Goal: Task Accomplishment & Management: Use online tool/utility

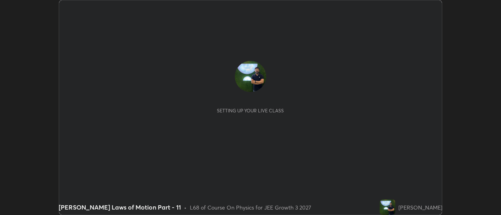
scroll to position [215, 500]
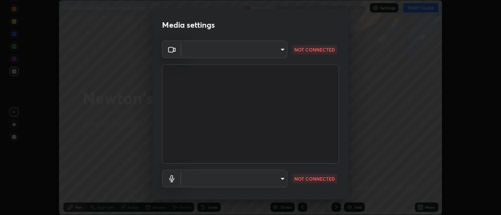
type input "e2aa400b7bb40988937289f1826270d99bb774d75893401bafd8ee5ef144e594"
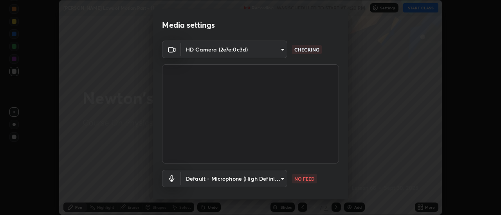
click at [213, 178] on body "Erase all [PERSON_NAME] Laws of Motion Part - 11 Recording WAS SCHEDULED TO STA…" at bounding box center [250, 107] width 501 height 215
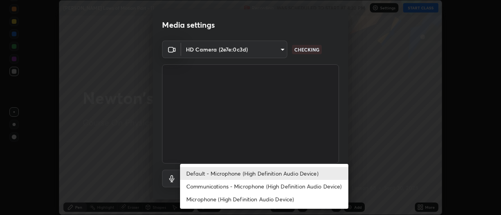
click at [213, 189] on li "Communications - Microphone (High Definition Audio Device)" at bounding box center [264, 186] width 168 height 13
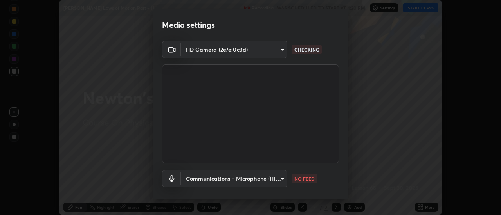
click at [206, 178] on body "Erase all [PERSON_NAME] Laws of Motion Part - 11 Recording WAS SCHEDULED TO STA…" at bounding box center [250, 107] width 501 height 215
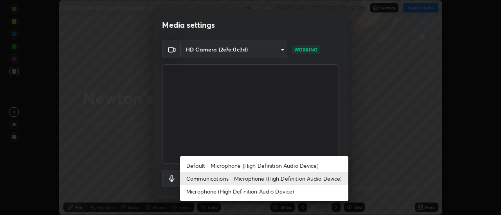
click at [205, 167] on li "Default - Microphone (High Definition Audio Device)" at bounding box center [264, 166] width 168 height 13
type input "default"
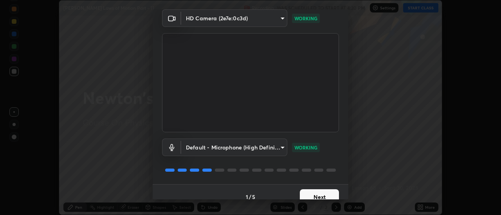
scroll to position [41, 0]
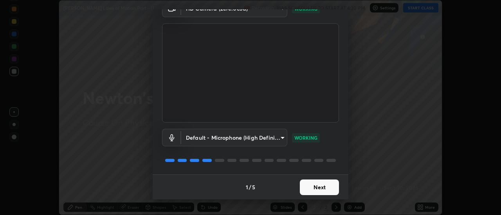
click at [317, 189] on button "Next" at bounding box center [319, 188] width 39 height 16
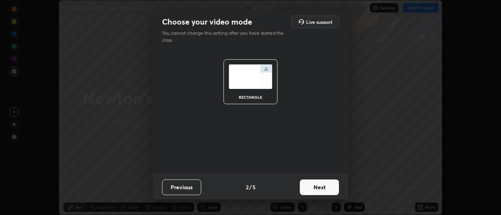
click at [317, 189] on button "Next" at bounding box center [319, 188] width 39 height 16
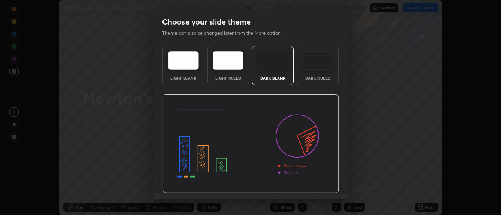
scroll to position [19, 0]
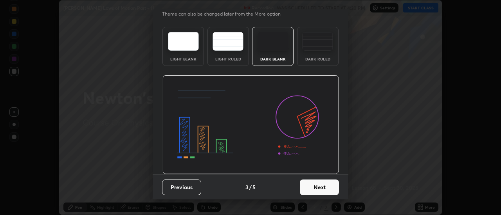
click at [315, 190] on button "Next" at bounding box center [319, 188] width 39 height 16
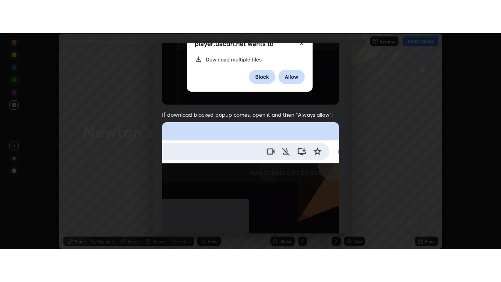
scroll to position [201, 0]
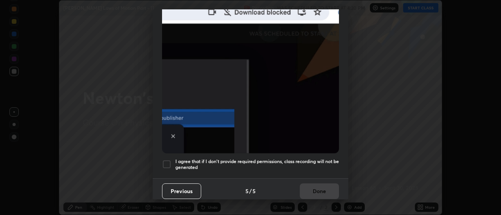
click at [285, 164] on h5 "I agree that if I don't provide required permissions, class recording will not …" at bounding box center [256, 165] width 163 height 12
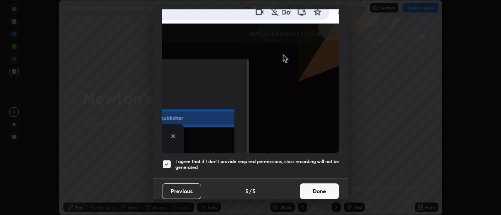
click at [309, 187] on button "Done" at bounding box center [319, 192] width 39 height 16
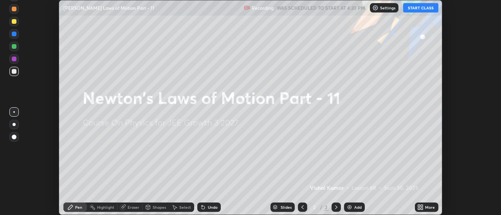
click at [425, 208] on div "More" at bounding box center [426, 207] width 23 height 9
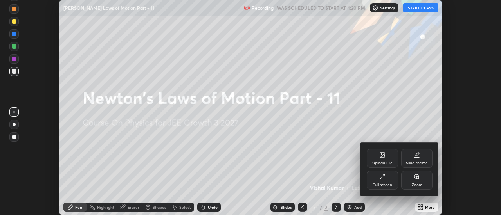
click at [371, 183] on div "Full screen" at bounding box center [381, 180] width 31 height 19
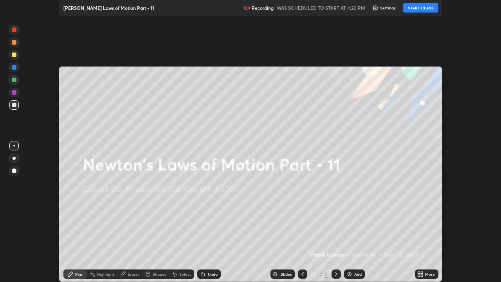
scroll to position [282, 501]
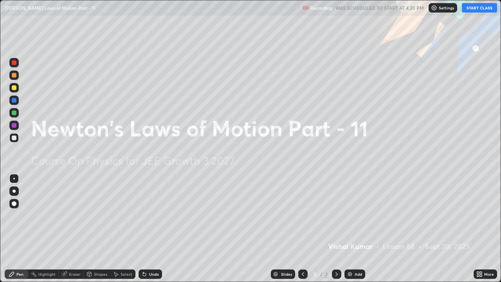
click at [477, 8] on button "START CLASS" at bounding box center [478, 7] width 35 height 9
click at [357, 215] on div "Add" at bounding box center [357, 274] width 7 height 4
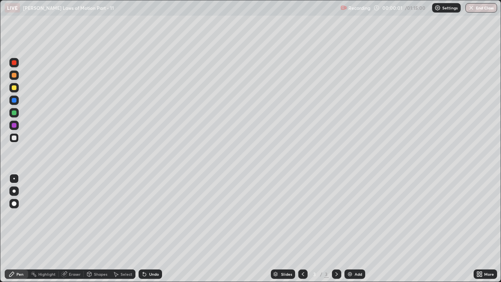
click at [16, 188] on div at bounding box center [13, 190] width 9 height 9
click at [13, 86] on div at bounding box center [14, 87] width 5 height 5
click at [151, 215] on div "Undo" at bounding box center [154, 274] width 10 height 4
click at [17, 139] on div at bounding box center [13, 137] width 9 height 9
click at [14, 127] on div at bounding box center [14, 125] width 5 height 5
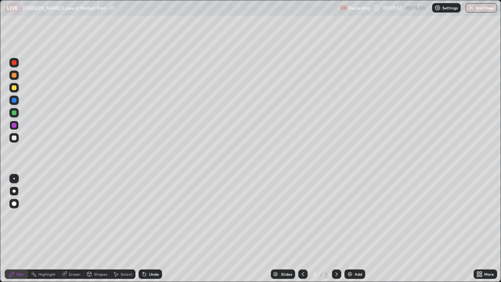
click at [14, 138] on div at bounding box center [14, 137] width 5 height 5
click at [14, 126] on div at bounding box center [14, 125] width 5 height 5
click at [14, 111] on div at bounding box center [14, 112] width 5 height 5
click at [14, 88] on div at bounding box center [14, 87] width 5 height 5
click at [356, 215] on div "Add" at bounding box center [354, 273] width 21 height 9
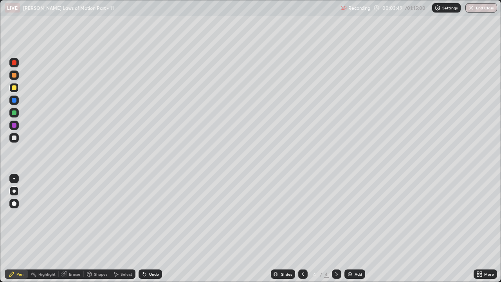
click at [16, 136] on div at bounding box center [14, 137] width 5 height 5
click at [17, 113] on div at bounding box center [13, 112] width 9 height 9
click at [16, 88] on div at bounding box center [14, 87] width 5 height 5
click at [18, 113] on div at bounding box center [13, 112] width 9 height 9
click at [15, 138] on div at bounding box center [14, 137] width 5 height 5
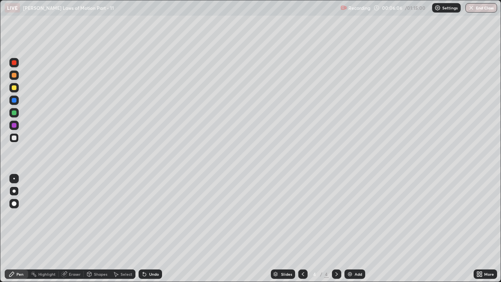
click at [143, 215] on icon at bounding box center [143, 272] width 1 height 1
click at [149, 215] on div "Undo" at bounding box center [154, 274] width 10 height 4
click at [150, 215] on div "Undo" at bounding box center [149, 273] width 23 height 9
click at [151, 215] on div "Undo" at bounding box center [149, 273] width 23 height 9
click at [151, 215] on div "Undo" at bounding box center [154, 274] width 10 height 4
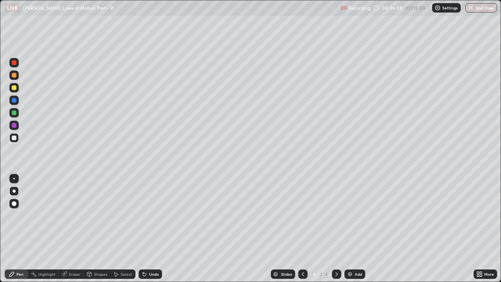
click at [150, 215] on div "Undo" at bounding box center [154, 274] width 10 height 4
click at [17, 111] on div at bounding box center [13, 112] width 9 height 9
click at [16, 139] on div at bounding box center [14, 137] width 5 height 5
click at [300, 215] on div at bounding box center [302, 273] width 9 height 9
click at [336, 215] on icon at bounding box center [336, 274] width 6 height 6
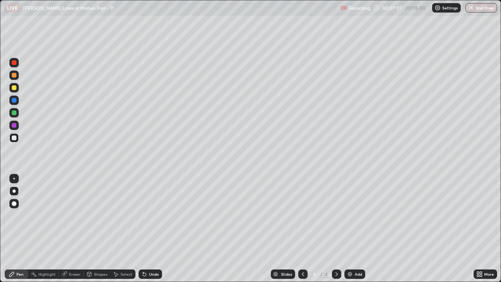
click at [12, 127] on div at bounding box center [14, 125] width 5 height 5
click at [13, 90] on div at bounding box center [14, 87] width 5 height 5
click at [146, 215] on icon at bounding box center [144, 274] width 6 height 6
click at [144, 215] on icon at bounding box center [144, 274] width 3 height 3
click at [146, 215] on icon at bounding box center [144, 274] width 6 height 6
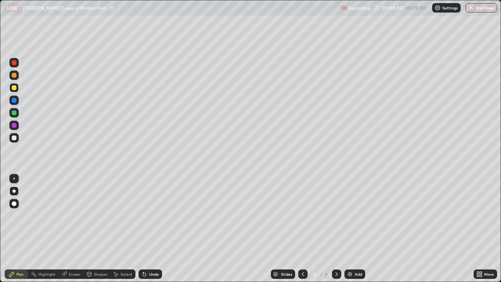
click at [146, 215] on icon at bounding box center [144, 274] width 6 height 6
click at [356, 215] on div "Add" at bounding box center [357, 274] width 7 height 4
click at [12, 88] on div at bounding box center [14, 87] width 5 height 5
click at [14, 112] on div at bounding box center [14, 112] width 5 height 5
click at [303, 215] on div at bounding box center [302, 273] width 9 height 9
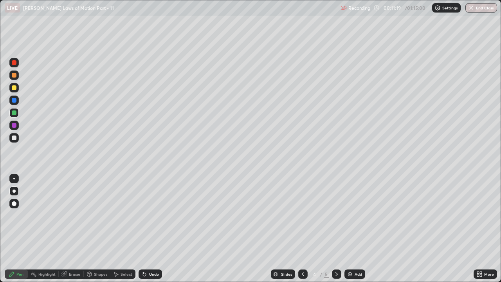
click at [336, 215] on icon at bounding box center [336, 274] width 2 height 4
click at [149, 215] on div "Undo" at bounding box center [154, 274] width 10 height 4
click at [147, 215] on div "Undo" at bounding box center [149, 273] width 23 height 9
click at [18, 137] on div at bounding box center [13, 137] width 9 height 9
click at [13, 125] on div at bounding box center [14, 125] width 5 height 5
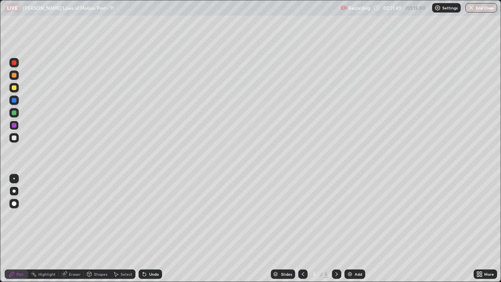
click at [14, 138] on div at bounding box center [14, 137] width 5 height 5
click at [14, 88] on div at bounding box center [14, 87] width 5 height 5
click at [15, 77] on div at bounding box center [14, 75] width 5 height 5
click at [352, 215] on div "Add" at bounding box center [354, 273] width 21 height 9
click at [14, 88] on div at bounding box center [14, 87] width 5 height 5
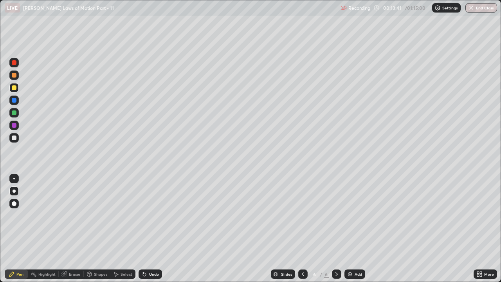
click at [13, 139] on div at bounding box center [14, 137] width 5 height 5
click at [14, 113] on div at bounding box center [14, 112] width 5 height 5
click at [14, 137] on div at bounding box center [14, 137] width 5 height 5
click at [13, 86] on div at bounding box center [14, 87] width 5 height 5
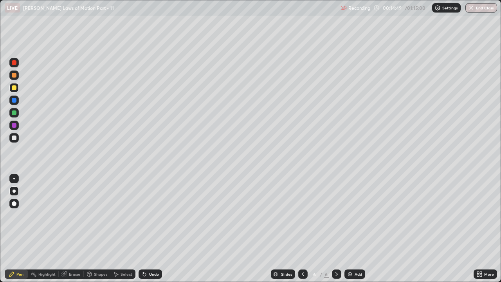
click at [14, 138] on div at bounding box center [14, 137] width 5 height 5
click at [67, 215] on icon at bounding box center [64, 274] width 6 height 6
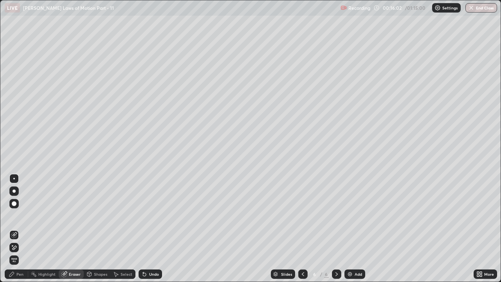
click at [14, 215] on div "Pen" at bounding box center [16, 273] width 23 height 9
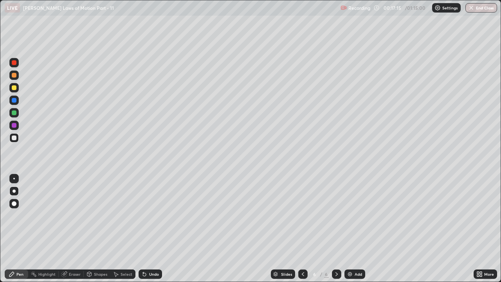
click at [303, 215] on icon at bounding box center [303, 274] width 6 height 6
click at [336, 215] on icon at bounding box center [336, 274] width 6 height 6
click at [302, 215] on icon at bounding box center [303, 274] width 2 height 4
click at [301, 215] on icon at bounding box center [303, 274] width 6 height 6
click at [300, 215] on icon at bounding box center [303, 274] width 6 height 6
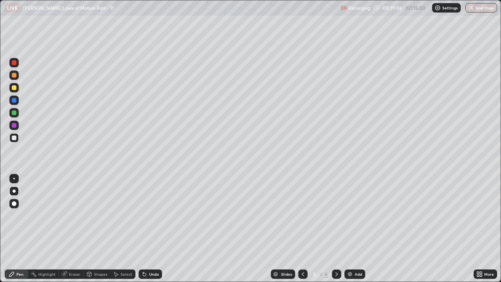
click at [336, 215] on icon at bounding box center [336, 274] width 2 height 4
click at [336, 215] on icon at bounding box center [336, 274] width 6 height 6
click at [337, 215] on icon at bounding box center [336, 274] width 6 height 6
click at [357, 215] on div "Add" at bounding box center [354, 273] width 21 height 9
click at [13, 89] on div at bounding box center [14, 87] width 5 height 5
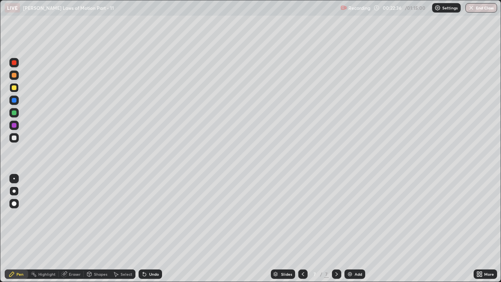
click at [150, 215] on div "Undo" at bounding box center [154, 274] width 10 height 4
click at [149, 215] on div "Undo" at bounding box center [154, 274] width 10 height 4
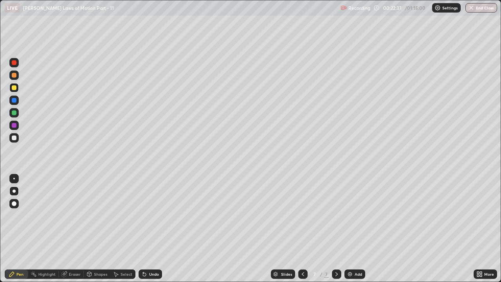
click at [92, 215] on icon at bounding box center [89, 274] width 6 height 6
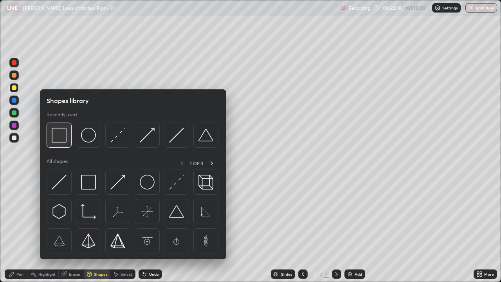
click at [63, 137] on img at bounding box center [59, 134] width 15 height 15
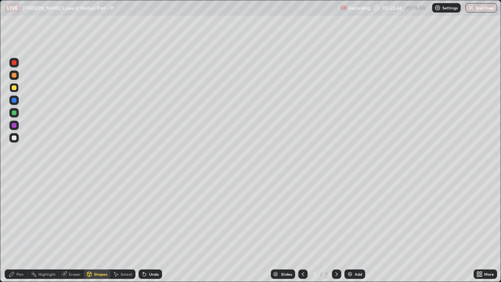
click at [97, 215] on div "Shapes" at bounding box center [100, 274] width 13 height 4
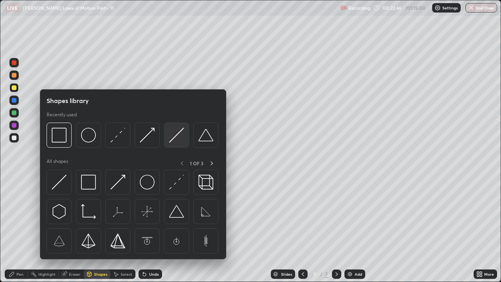
click at [172, 140] on img at bounding box center [176, 134] width 15 height 15
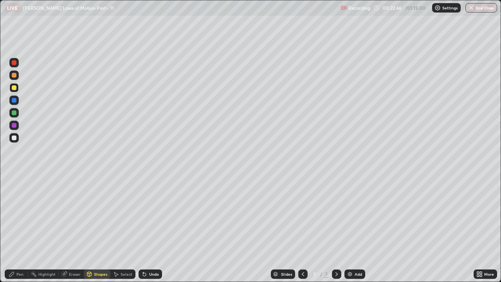
click at [14, 139] on div at bounding box center [14, 137] width 5 height 5
click at [16, 215] on div "Pen" at bounding box center [16, 273] width 23 height 9
click at [13, 127] on div at bounding box center [14, 125] width 5 height 5
click at [14, 86] on div at bounding box center [14, 87] width 5 height 5
click at [97, 215] on div "Shapes" at bounding box center [100, 274] width 13 height 4
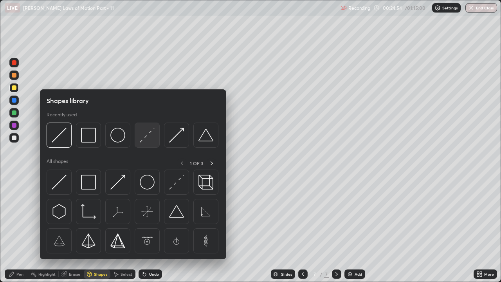
click at [144, 143] on div at bounding box center [147, 134] width 25 height 25
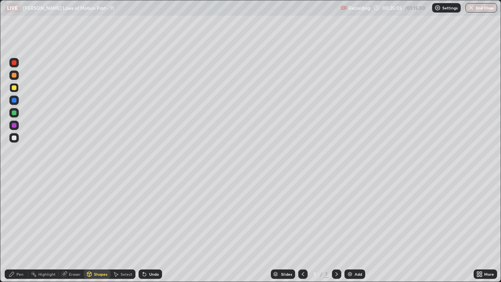
click at [70, 215] on div "Eraser" at bounding box center [75, 274] width 12 height 4
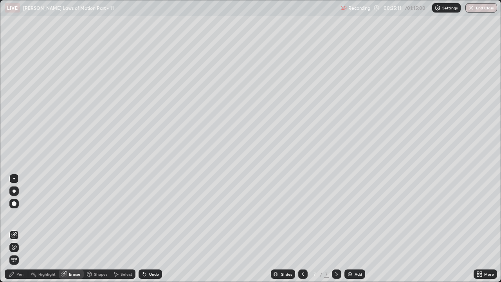
click at [14, 215] on icon at bounding box center [12, 274] width 6 height 6
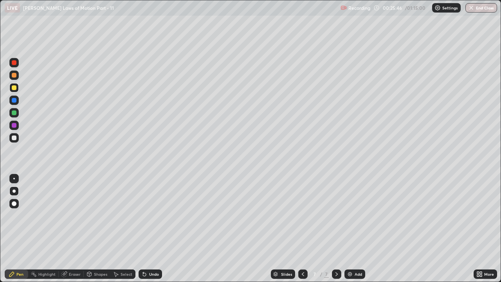
click at [150, 215] on div "Undo" at bounding box center [154, 274] width 10 height 4
click at [149, 215] on div "Undo" at bounding box center [149, 273] width 23 height 9
click at [147, 215] on div "Undo" at bounding box center [149, 273] width 23 height 9
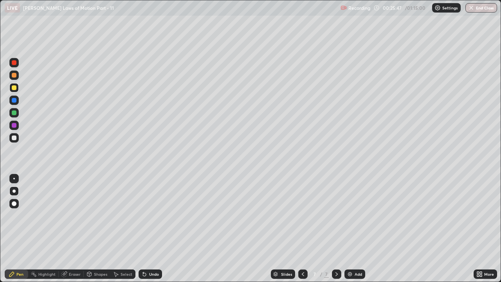
click at [147, 215] on div "Undo" at bounding box center [149, 273] width 23 height 9
click at [146, 215] on div "Undo" at bounding box center [149, 273] width 23 height 9
click at [147, 215] on div "Undo" at bounding box center [149, 273] width 23 height 9
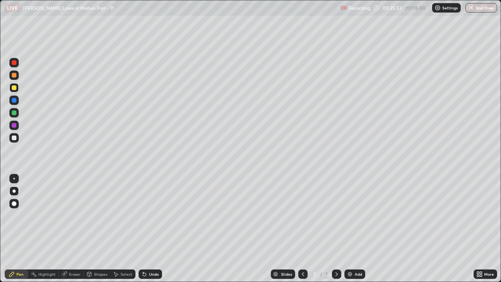
click at [147, 215] on div "Undo" at bounding box center [149, 273] width 23 height 9
click at [145, 215] on div "Undo" at bounding box center [149, 273] width 23 height 9
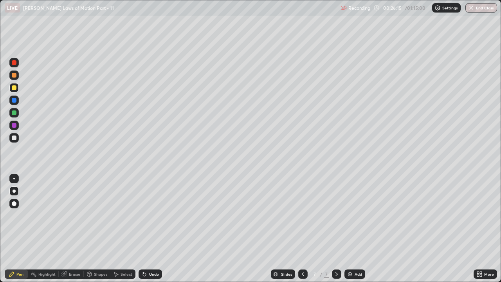
click at [14, 112] on div at bounding box center [14, 112] width 5 height 5
click at [14, 101] on div at bounding box center [14, 100] width 5 height 5
click at [153, 215] on div "Undo" at bounding box center [154, 274] width 10 height 4
click at [275, 215] on icon at bounding box center [275, 275] width 4 height 1
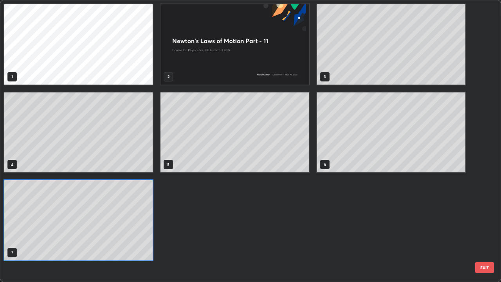
scroll to position [278, 496]
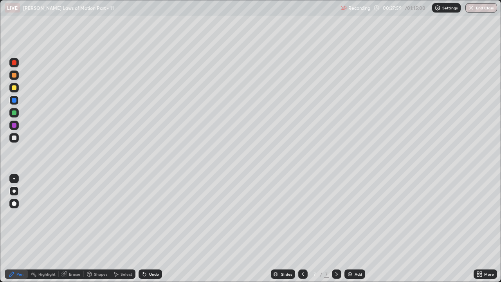
click at [12, 112] on div at bounding box center [14, 112] width 5 height 5
click at [149, 215] on div "Undo" at bounding box center [154, 274] width 10 height 4
click at [147, 215] on div "Undo" at bounding box center [149, 273] width 23 height 9
click at [15, 138] on div at bounding box center [14, 137] width 5 height 5
click at [149, 215] on div "Undo" at bounding box center [154, 274] width 10 height 4
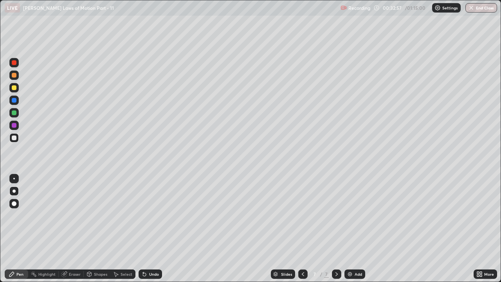
click at [351, 215] on img at bounding box center [350, 274] width 6 height 6
click at [13, 88] on div at bounding box center [14, 87] width 5 height 5
click at [14, 137] on div at bounding box center [14, 137] width 5 height 5
click at [15, 115] on div at bounding box center [14, 112] width 5 height 5
click at [152, 215] on div "Undo" at bounding box center [154, 274] width 10 height 4
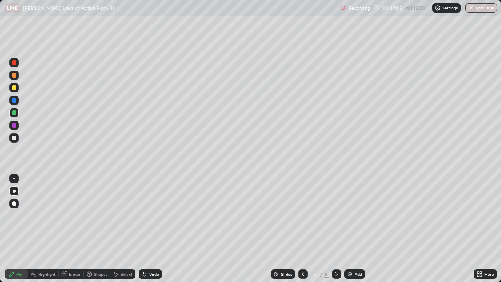
click at [146, 215] on div "Undo" at bounding box center [149, 273] width 23 height 9
click at [147, 215] on div "Undo" at bounding box center [149, 273] width 23 height 9
click at [354, 215] on div "Add" at bounding box center [357, 274] width 7 height 4
click at [15, 77] on div at bounding box center [14, 75] width 5 height 5
click at [14, 61] on div at bounding box center [14, 62] width 5 height 5
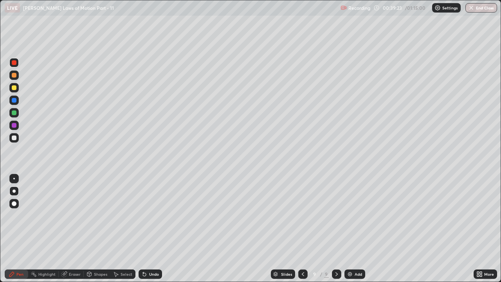
click at [16, 88] on div at bounding box center [14, 87] width 5 height 5
click at [149, 215] on div "Undo" at bounding box center [154, 274] width 10 height 4
click at [151, 215] on div "Undo" at bounding box center [154, 274] width 10 height 4
click at [150, 215] on div "Undo" at bounding box center [154, 274] width 10 height 4
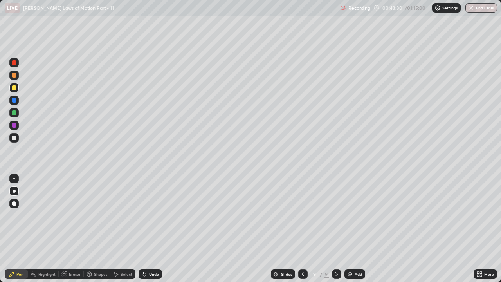
click at [147, 215] on div "Undo" at bounding box center [149, 273] width 23 height 9
click at [149, 215] on div "Undo" at bounding box center [154, 274] width 10 height 4
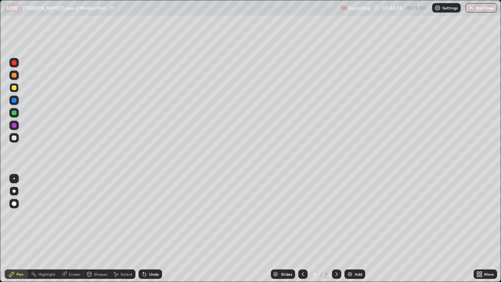
click at [147, 215] on div "Undo" at bounding box center [149, 273] width 23 height 9
click at [149, 215] on div "Undo" at bounding box center [154, 274] width 10 height 4
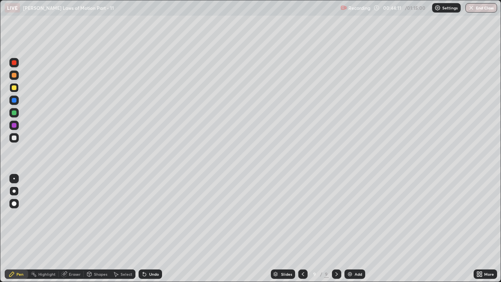
click at [149, 215] on div "Undo" at bounding box center [154, 274] width 10 height 4
click at [151, 215] on div "Undo" at bounding box center [154, 274] width 10 height 4
click at [150, 215] on div "Undo" at bounding box center [154, 274] width 10 height 4
click at [149, 215] on div "Undo" at bounding box center [154, 274] width 10 height 4
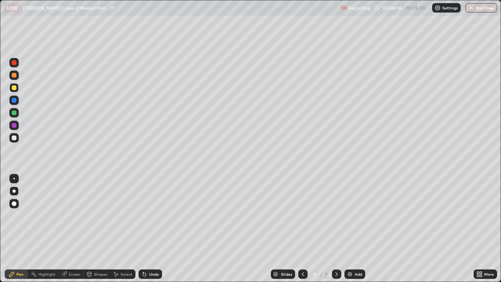
click at [149, 215] on div "Undo" at bounding box center [154, 274] width 10 height 4
click at [148, 215] on div "Undo" at bounding box center [149, 273] width 23 height 9
click at [15, 138] on div at bounding box center [14, 137] width 5 height 5
click at [152, 215] on div "Undo" at bounding box center [154, 274] width 10 height 4
click at [150, 215] on div "Undo" at bounding box center [154, 274] width 10 height 4
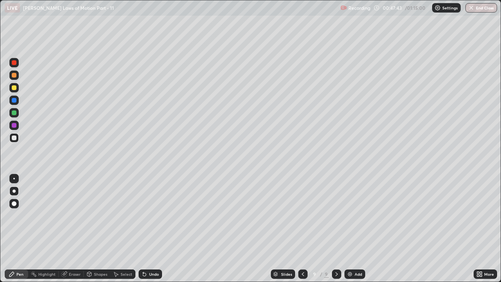
click at [151, 215] on div "Undo" at bounding box center [154, 274] width 10 height 4
click at [148, 215] on div "Undo" at bounding box center [149, 273] width 23 height 9
click at [422, 215] on div "Slides 9 / 9 Add" at bounding box center [317, 274] width 311 height 16
click at [14, 88] on div at bounding box center [14, 87] width 5 height 5
click at [351, 215] on div "Add" at bounding box center [354, 273] width 21 height 9
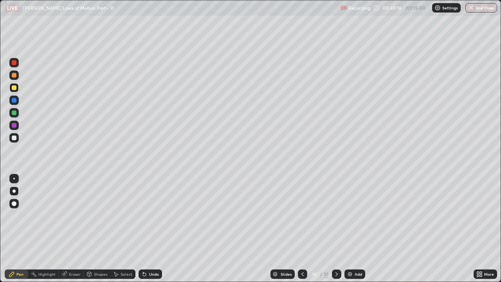
click at [147, 215] on div "Undo" at bounding box center [149, 273] width 23 height 9
click at [14, 136] on div at bounding box center [14, 137] width 5 height 5
click at [13, 113] on div at bounding box center [14, 112] width 5 height 5
click at [302, 215] on icon at bounding box center [302, 274] width 6 height 6
click at [336, 215] on icon at bounding box center [336, 274] width 6 height 6
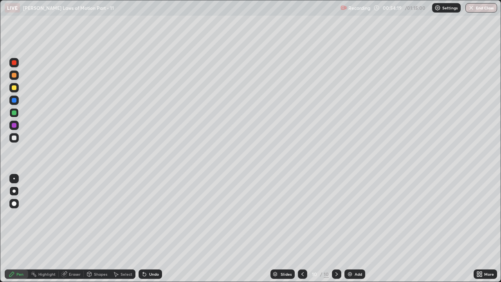
click at [355, 215] on div "Add" at bounding box center [357, 274] width 7 height 4
click at [16, 88] on div at bounding box center [14, 87] width 5 height 5
click at [150, 215] on div "Undo" at bounding box center [154, 274] width 10 height 4
click at [14, 135] on div at bounding box center [14, 137] width 5 height 5
click at [150, 215] on div "Undo" at bounding box center [154, 274] width 10 height 4
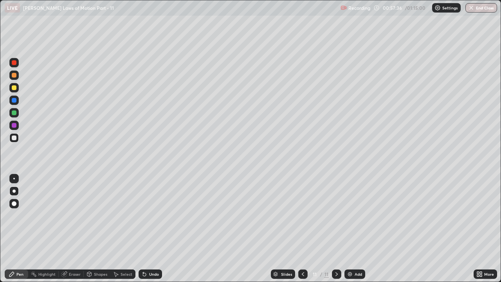
click at [150, 215] on div "Undo" at bounding box center [154, 274] width 10 height 4
click at [149, 215] on div "Undo" at bounding box center [154, 274] width 10 height 4
click at [147, 215] on div "Undo" at bounding box center [149, 273] width 23 height 9
click at [148, 215] on div "Undo" at bounding box center [149, 273] width 23 height 9
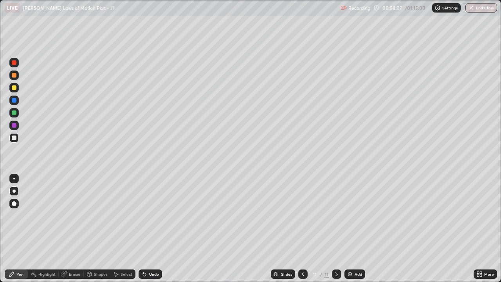
click at [148, 215] on div "Undo" at bounding box center [149, 273] width 23 height 9
click at [151, 215] on div "Undo" at bounding box center [154, 274] width 10 height 4
click at [150, 215] on div "Undo" at bounding box center [154, 274] width 10 height 4
click at [151, 215] on div "Undo" at bounding box center [154, 274] width 10 height 4
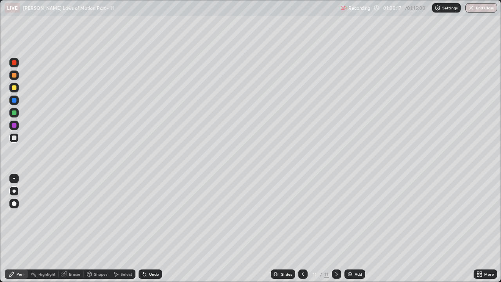
click at [360, 215] on div "Add" at bounding box center [357, 274] width 7 height 4
click at [18, 91] on div at bounding box center [13, 87] width 9 height 9
click at [356, 215] on div "Add" at bounding box center [357, 274] width 7 height 4
click at [13, 138] on div at bounding box center [14, 137] width 5 height 5
click at [14, 113] on div at bounding box center [14, 112] width 5 height 5
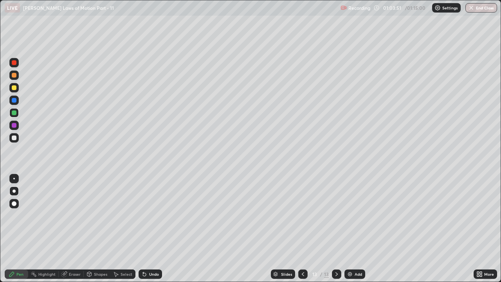
click at [13, 88] on div at bounding box center [14, 87] width 5 height 5
click at [148, 215] on div "Undo" at bounding box center [149, 273] width 23 height 9
click at [15, 136] on div at bounding box center [14, 137] width 5 height 5
click at [68, 215] on div "Eraser" at bounding box center [71, 273] width 25 height 9
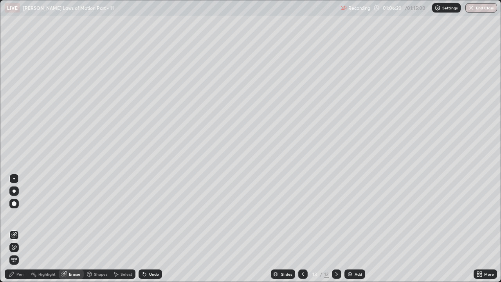
click at [11, 215] on div "Pen" at bounding box center [16, 273] width 23 height 9
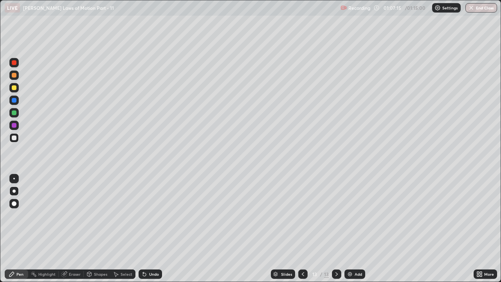
click at [72, 215] on div "Eraser" at bounding box center [75, 274] width 12 height 4
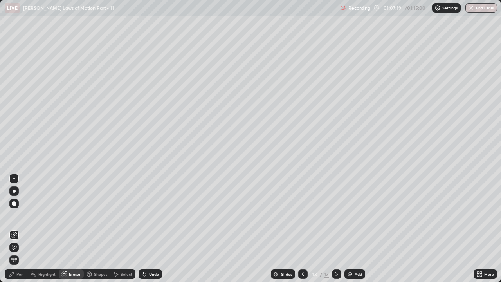
click at [16, 215] on div "Pen" at bounding box center [19, 274] width 7 height 4
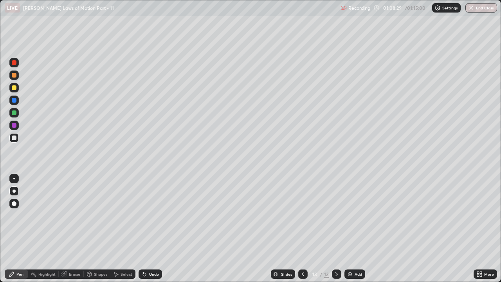
click at [302, 215] on div at bounding box center [302, 273] width 9 height 9
click at [336, 215] on icon at bounding box center [336, 274] width 6 height 6
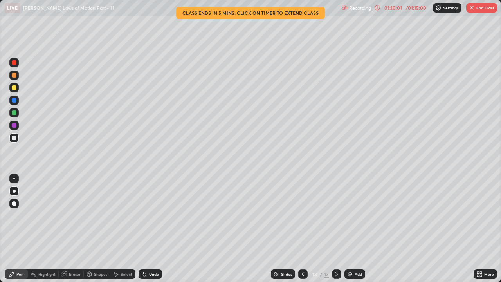
click at [415, 9] on div "/ 01:15:00" at bounding box center [416, 7] width 24 height 5
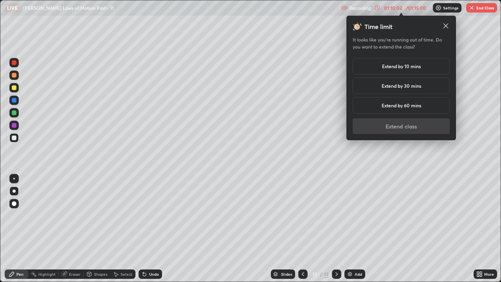
click at [397, 67] on h5 "Extend by 10 mins" at bounding box center [401, 66] width 39 height 7
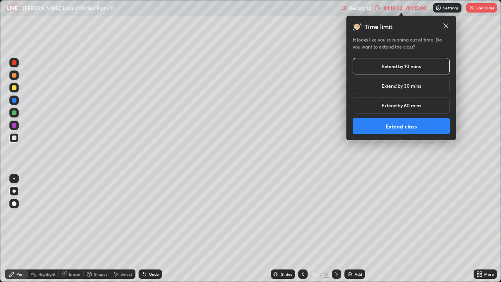
click at [393, 122] on button "Extend class" at bounding box center [400, 126] width 97 height 16
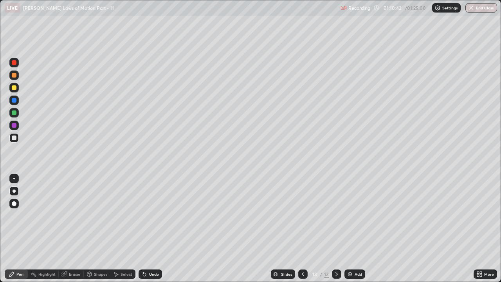
click at [487, 8] on button "End Class" at bounding box center [481, 7] width 32 height 9
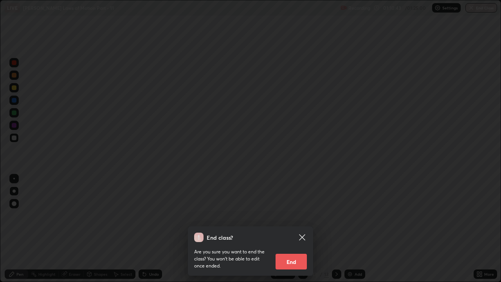
click at [296, 215] on button "End" at bounding box center [290, 261] width 31 height 16
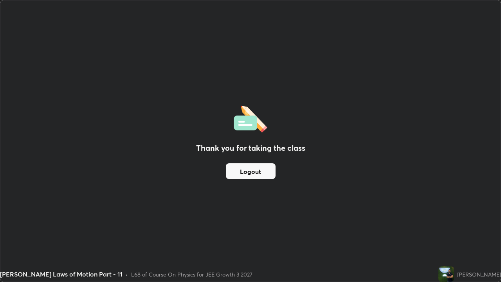
click at [250, 172] on button "Logout" at bounding box center [251, 171] width 50 height 16
